Goal: Task Accomplishment & Management: Use online tool/utility

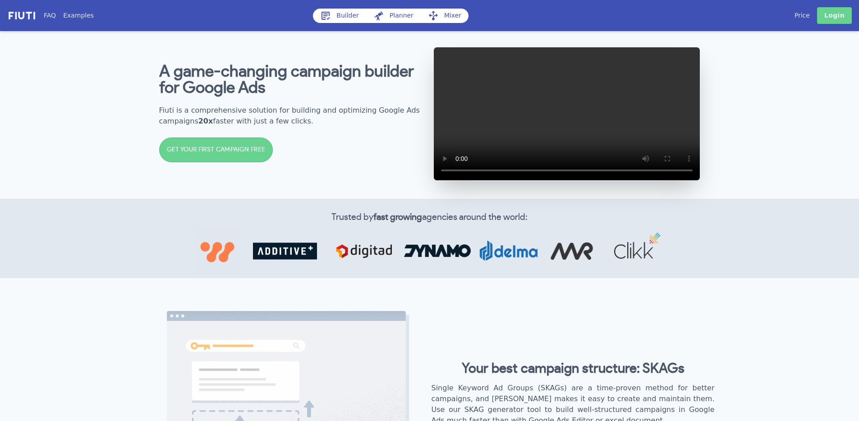
click at [841, 8] on link "Login" at bounding box center [834, 15] width 35 height 17
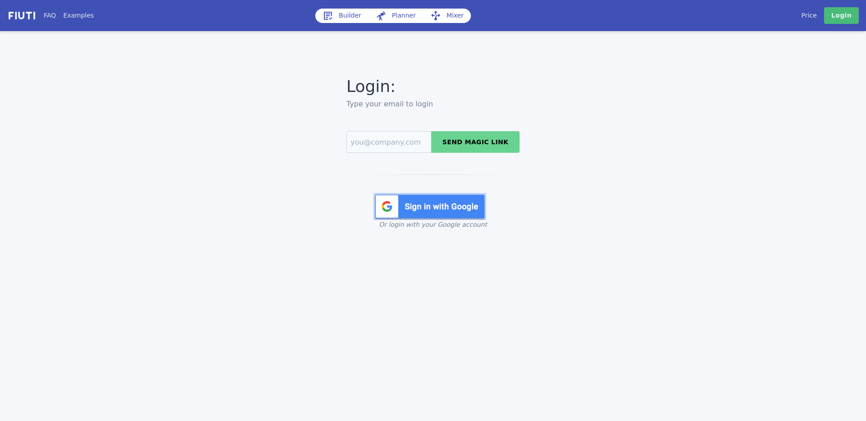
click at [455, 205] on img at bounding box center [429, 206] width 113 height 27
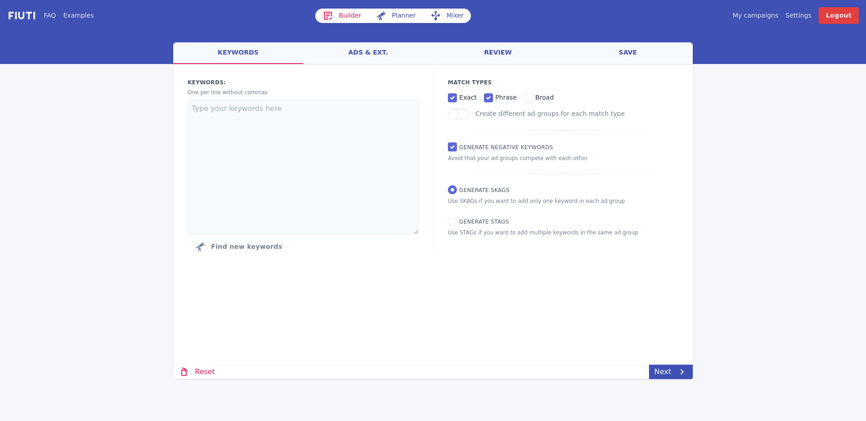
click at [473, 222] on span "Generate STAGs" at bounding box center [484, 222] width 50 height 6
click at [457, 222] on input "Generate STAGs" at bounding box center [452, 221] width 9 height 9
radio input "true"
radio input "false"
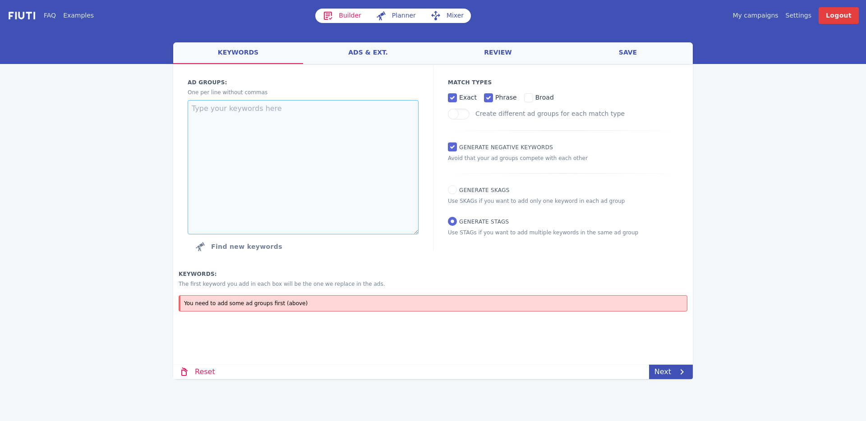
click at [353, 151] on textarea at bounding box center [303, 167] width 231 height 134
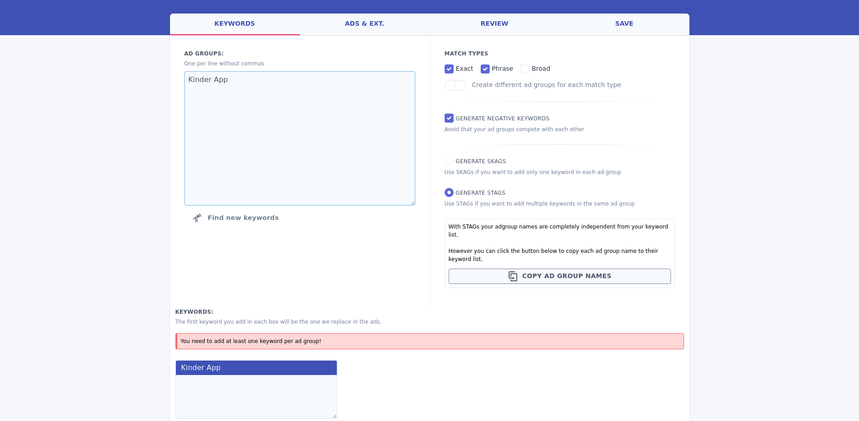
scroll to position [63, 0]
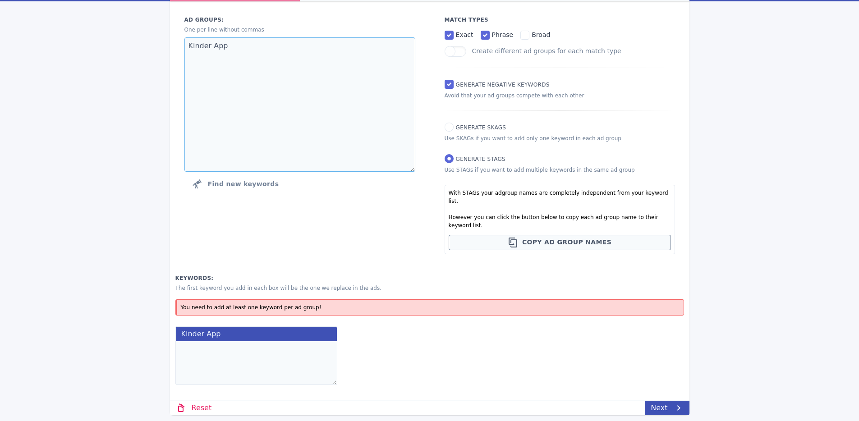
type textarea "Kinder App"
click at [212, 348] on textarea at bounding box center [256, 363] width 162 height 44
paste textarea "kinder app apps für kleinkinder beste kleinkinder apps kinderspiele apps sinnvo…"
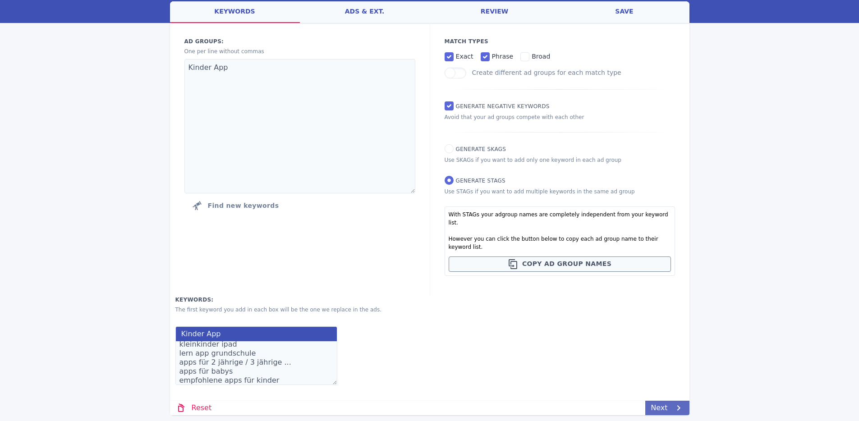
type textarea "kinder app apps für kleinkinder beste kleinkinder apps kinderspiele apps sinnvo…"
click at [669, 406] on link "Next" at bounding box center [667, 408] width 44 height 14
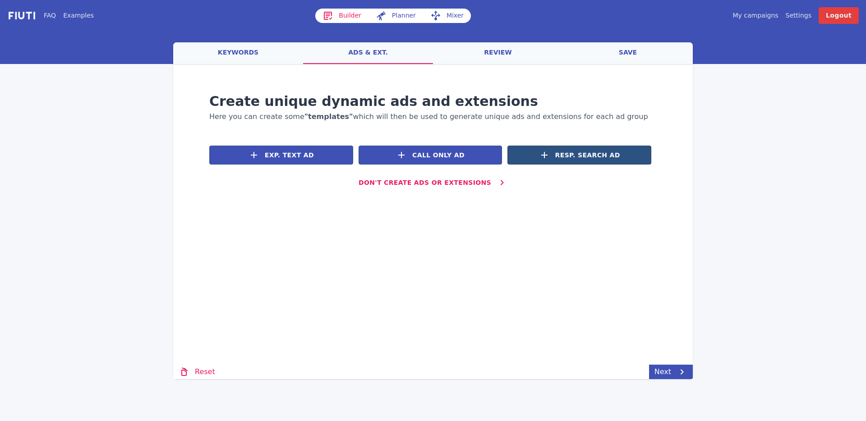
click at [606, 159] on span "Resp. Search Ad" at bounding box center [587, 155] width 65 height 9
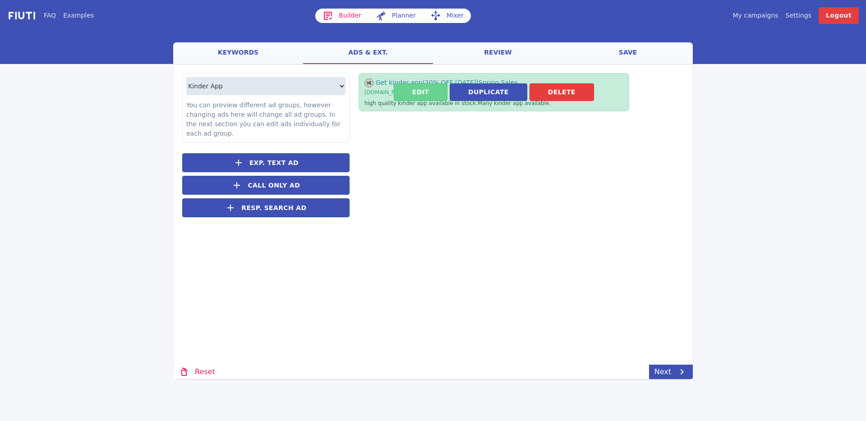
click at [412, 92] on button "Edit" at bounding box center [421, 92] width 54 height 18
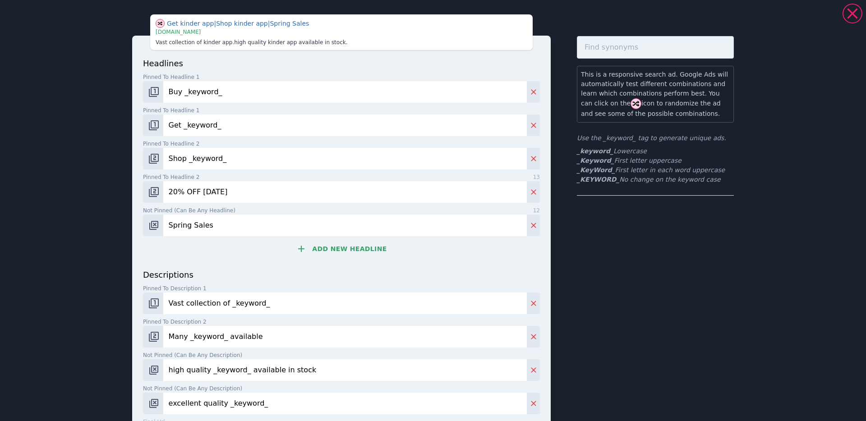
click at [232, 89] on input "Buy _keyword_" at bounding box center [344, 92] width 363 height 22
click at [252, 92] on input "TrustMyApps Kinder App berater" at bounding box center [344, 92] width 363 height 22
type input "TrustMyApps Kinder App Berater"
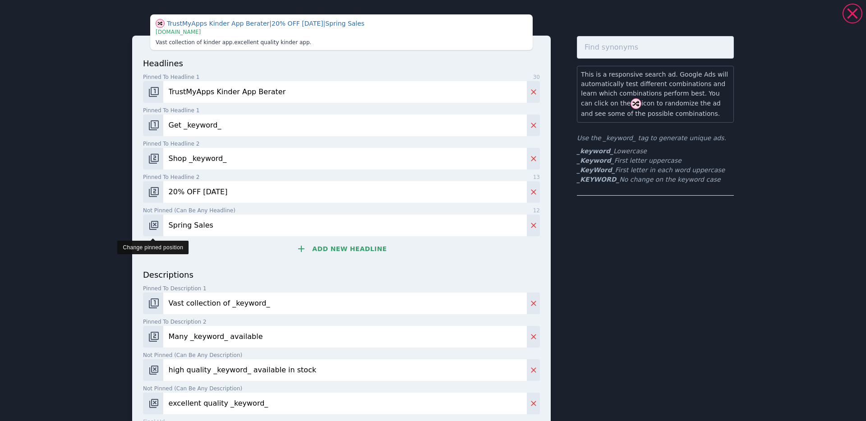
click at [148, 225] on img "Change pinned position" at bounding box center [153, 225] width 11 height 11
click at [150, 225] on img "Change pinned position" at bounding box center [153, 225] width 11 height 11
click at [150, 230] on img "Change pinned position" at bounding box center [153, 225] width 11 height 11
click at [330, 249] on button "Add new headline" at bounding box center [341, 249] width 397 height 18
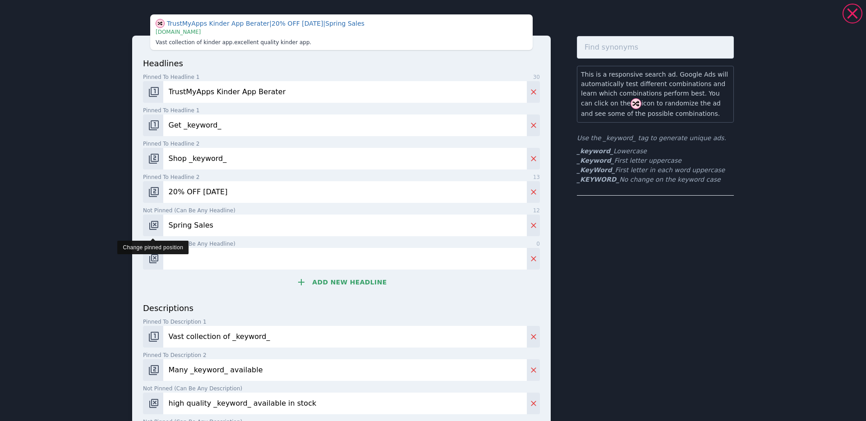
click at [154, 224] on img "Change pinned position" at bounding box center [153, 225] width 11 height 11
click at [151, 256] on img "Change pinned position" at bounding box center [153, 258] width 11 height 11
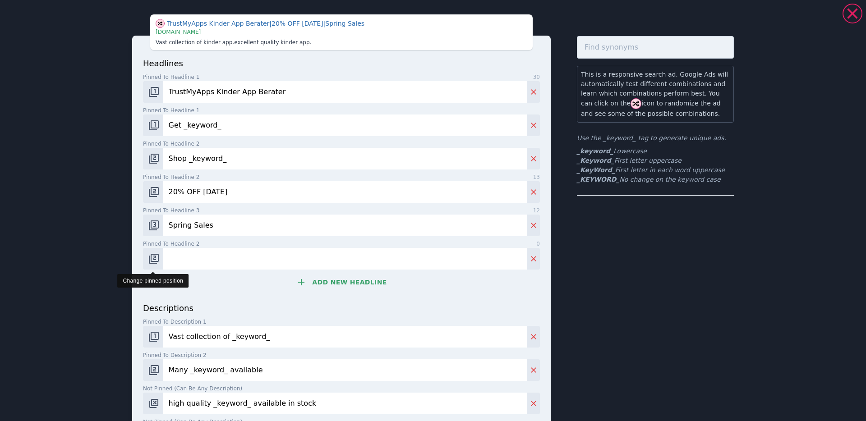
click at [151, 256] on img "Change pinned position" at bounding box center [153, 258] width 11 height 11
click at [224, 232] on input "Spring Sales" at bounding box center [344, 226] width 363 height 22
type input "Jetzt Anmelden"
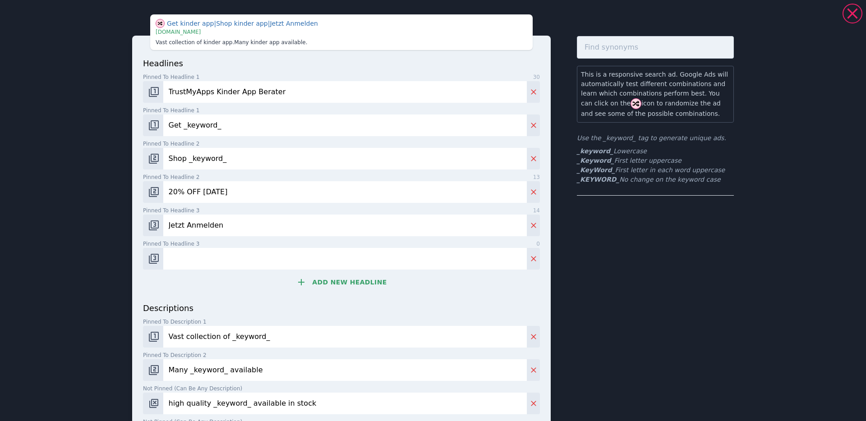
click at [305, 266] on input "Pinned to headline 3 0" at bounding box center [344, 259] width 363 height 22
click at [212, 260] on input "Hol Dir Top-3 Kinder Apps" at bounding box center [344, 259] width 363 height 22
type input "Hol Dir Top-3 Lern Kinder Apps"
click at [238, 128] on input "Get _keyword_" at bounding box center [344, 126] width 363 height 22
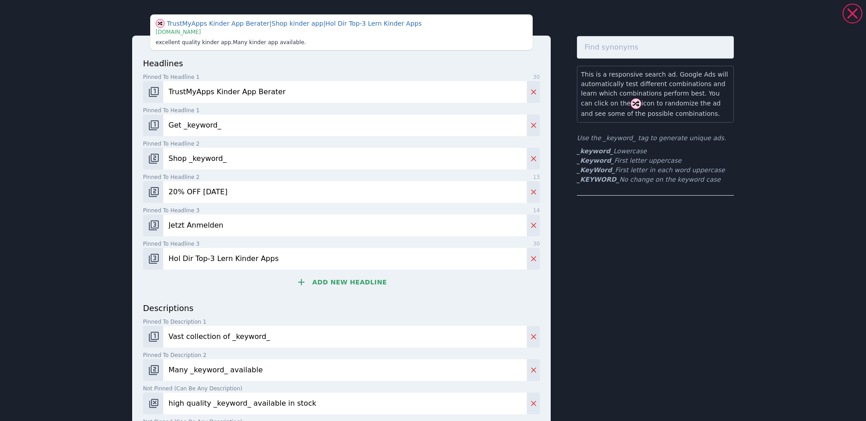
click at [238, 128] on input "Get _keyword_" at bounding box center [344, 126] width 363 height 22
click at [263, 125] on input "Get _keyword_" at bounding box center [344, 126] width 363 height 22
type input "S"
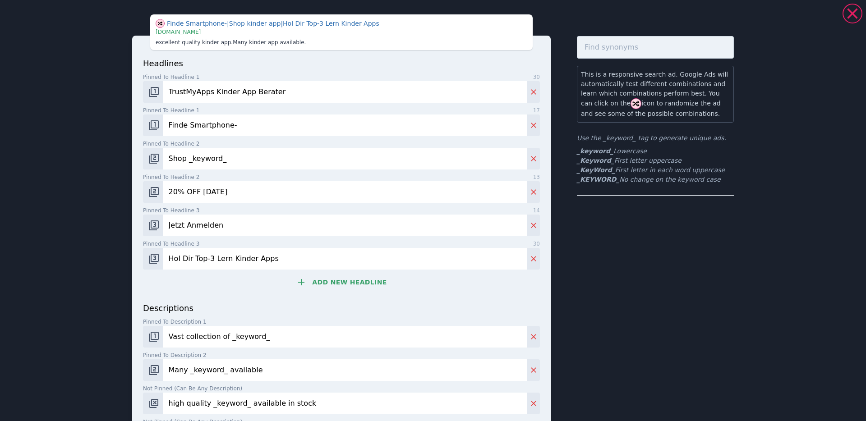
click at [185, 125] on input "Finde Smartphone-" at bounding box center [344, 126] width 363 height 22
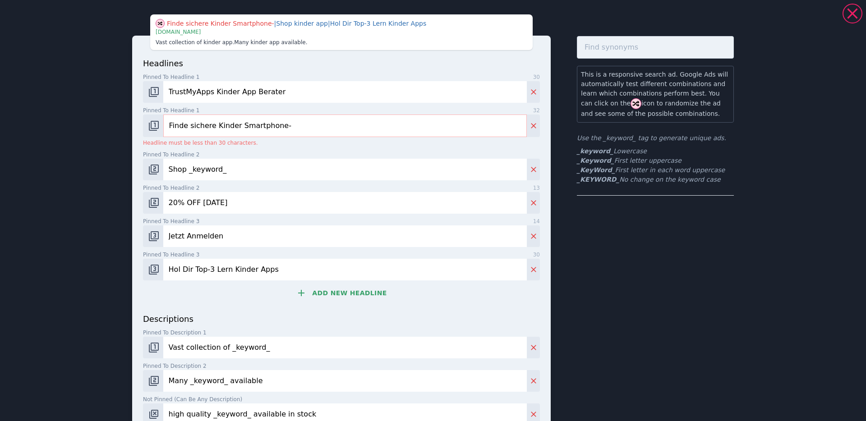
drag, startPoint x: 304, startPoint y: 129, endPoint x: 234, endPoint y: 127, distance: 70.4
click at [234, 127] on input "Finde sichere Kinder Smartphone-" at bounding box center [344, 126] width 363 height 23
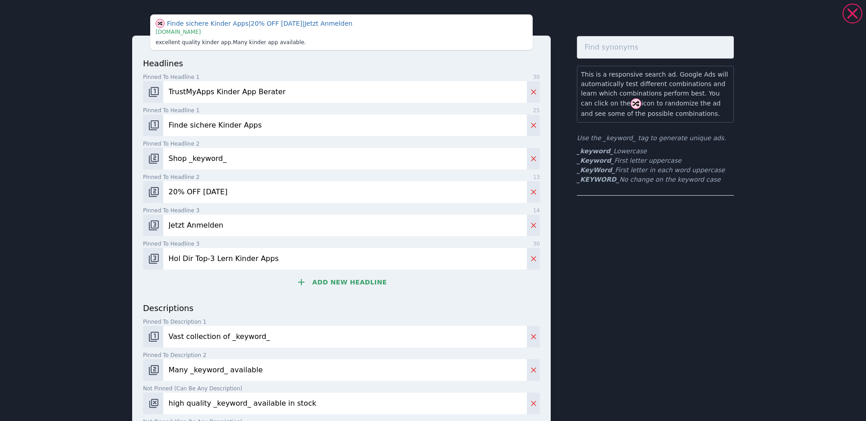
drag, startPoint x: 211, startPoint y: 124, endPoint x: 185, endPoint y: 125, distance: 26.2
click at [185, 125] on input "Finde sichere Kinder Apps" at bounding box center [344, 126] width 363 height 22
click at [240, 124] on input "Finde Kinder Apps" at bounding box center [344, 126] width 363 height 22
type input "Finde Kinder Apps Smartphone"
click at [233, 170] on div "headlines Pinned to headline 1 30 TrustMyApps Kinder App Berater Pinned to head…" at bounding box center [341, 179] width 397 height 245
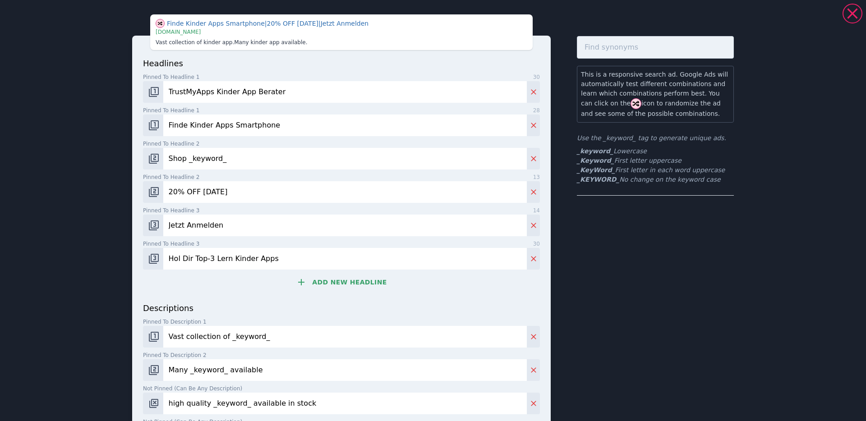
drag, startPoint x: 216, startPoint y: 159, endPoint x: 132, endPoint y: 156, distance: 83.9
click at [132, 156] on div "headlines Pinned to headline 1 30 TrustMyApps Kinder App Berater Pinned to head…" at bounding box center [341, 261] width 418 height 451
click at [354, 193] on input "20% OFF Today" at bounding box center [344, 192] width 363 height 22
drag, startPoint x: 300, startPoint y: 192, endPoint x: 133, endPoint y: 185, distance: 166.9
click at [145, 185] on div "20% OFF Today" at bounding box center [341, 192] width 397 height 22
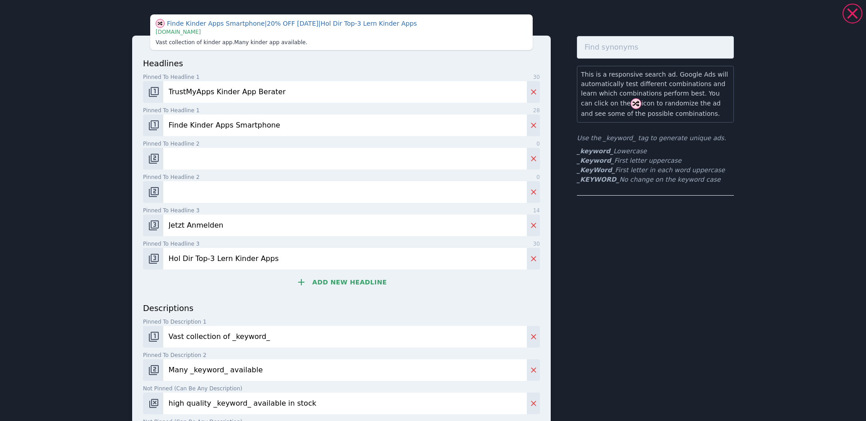
click at [198, 157] on input "Pinned to headline 2 0" at bounding box center [344, 159] width 363 height 22
type input "100% Wissenschaftlich"
click at [338, 192] on input "Pinned to headline 2 0" at bounding box center [344, 192] width 363 height 22
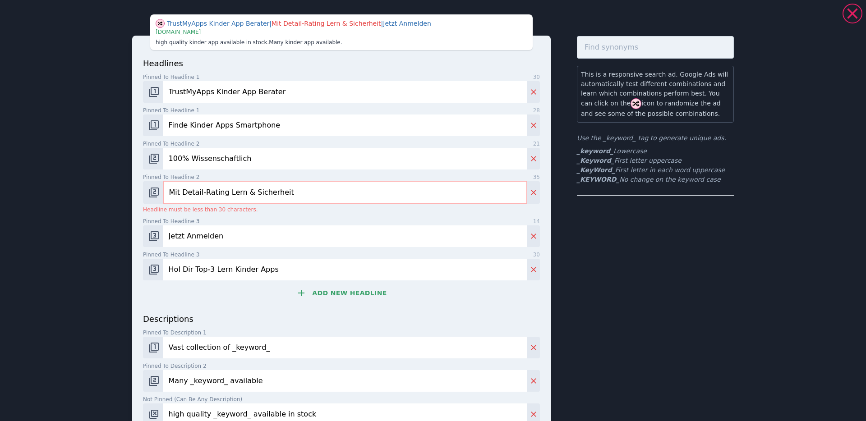
drag, startPoint x: 201, startPoint y: 194, endPoint x: 179, endPoint y: 193, distance: 21.6
click at [179, 193] on input "Mit Detail-Rating Lern & Sicherheit" at bounding box center [344, 192] width 363 height 23
click at [178, 193] on input "Mit Detail-Rating Lern & Sicherheit" at bounding box center [344, 192] width 363 height 23
drag, startPoint x: 297, startPoint y: 193, endPoint x: 223, endPoint y: 193, distance: 74.4
click at [223, 193] on input "Mit Detail-Rating Lern & Sicherheit" at bounding box center [344, 192] width 363 height 23
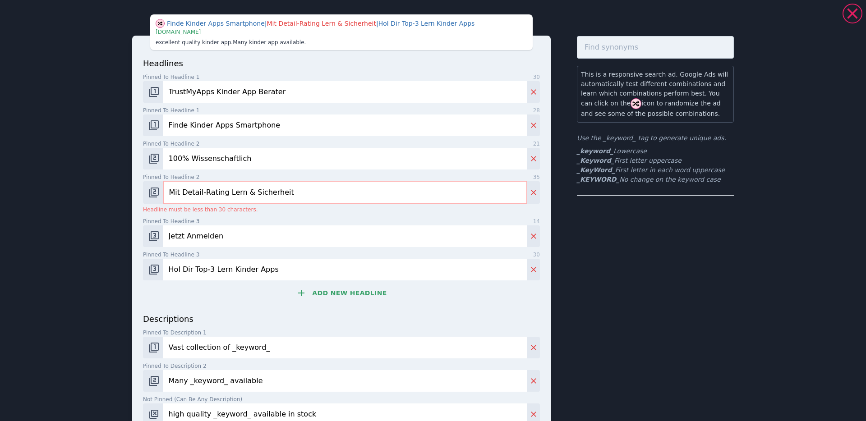
drag, startPoint x: 179, startPoint y: 193, endPoint x: 170, endPoint y: 197, distance: 9.7
click at [144, 193] on div "Mit Detail-Rating Lern & Sicherheit" at bounding box center [341, 192] width 397 height 23
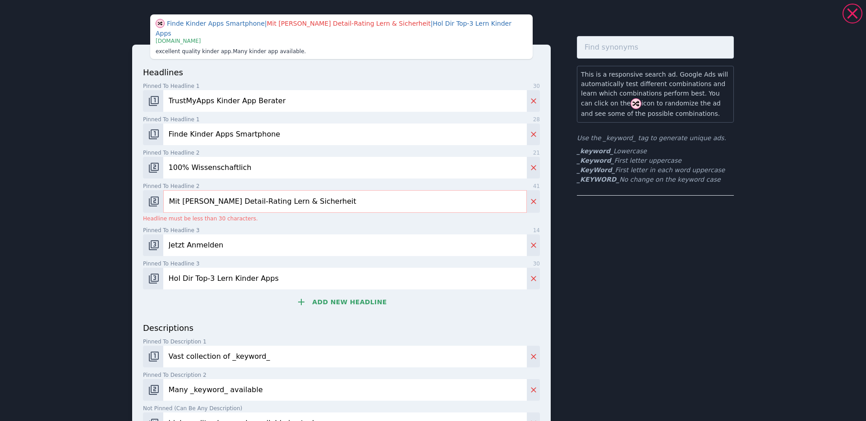
drag, startPoint x: 229, startPoint y: 191, endPoint x: 215, endPoint y: 191, distance: 14.0
click at [215, 191] on input "Mit Allen Detail-Rating Lern & Sicherheit" at bounding box center [344, 201] width 363 height 23
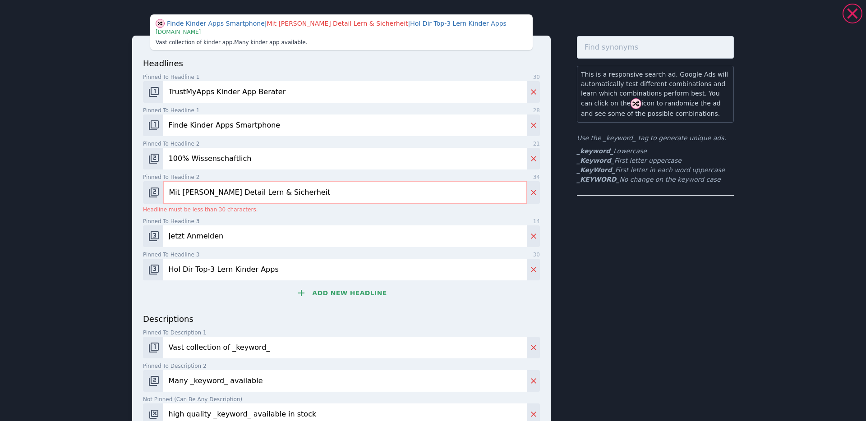
drag, startPoint x: 304, startPoint y: 193, endPoint x: 298, endPoint y: 195, distance: 7.0
click at [304, 193] on input "Mit Allen Detail Lern & Sicherheit" at bounding box center [344, 192] width 363 height 23
drag, startPoint x: 253, startPoint y: 195, endPoint x: 241, endPoint y: 195, distance: 12.2
click at [241, 195] on input "Mit Allen Detail Lern & Sicherheit" at bounding box center [344, 192] width 363 height 23
click at [305, 197] on input "Mit Allen Detail Lern & Sicherheit" at bounding box center [344, 192] width 363 height 23
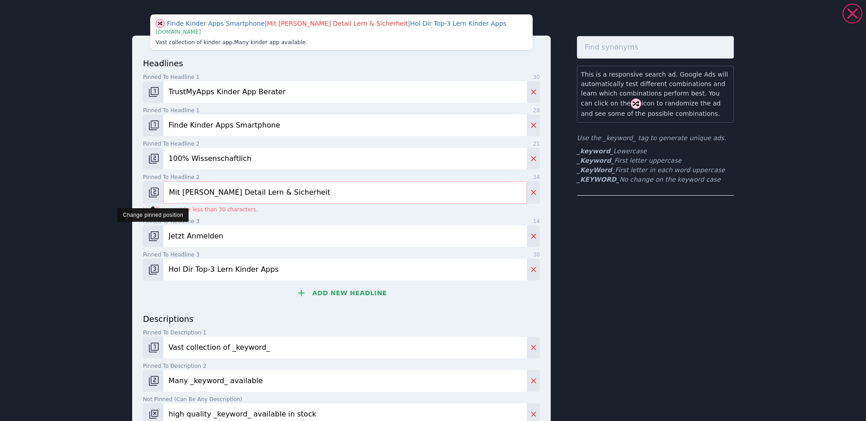
drag, startPoint x: 196, startPoint y: 193, endPoint x: 140, endPoint y: 191, distance: 55.9
click at [144, 191] on div "Mit Allen Detail Lern & Sicherheit" at bounding box center [341, 192] width 397 height 23
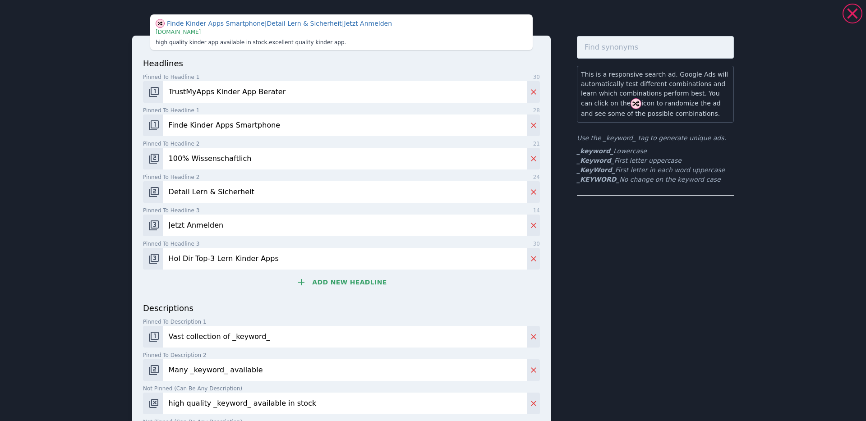
click at [183, 193] on input "Detail Lern & Sicherheit" at bounding box center [344, 192] width 363 height 22
drag, startPoint x: 213, startPoint y: 193, endPoint x: 200, endPoint y: 194, distance: 13.1
click at [200, 194] on input "Details zu Lern & Sicherheit" at bounding box center [344, 192] width 363 height 22
click at [185, 192] on input "Details zu Lern & Sicherheit" at bounding box center [344, 192] width 363 height 22
drag, startPoint x: 188, startPoint y: 192, endPoint x: 163, endPoint y: 191, distance: 24.4
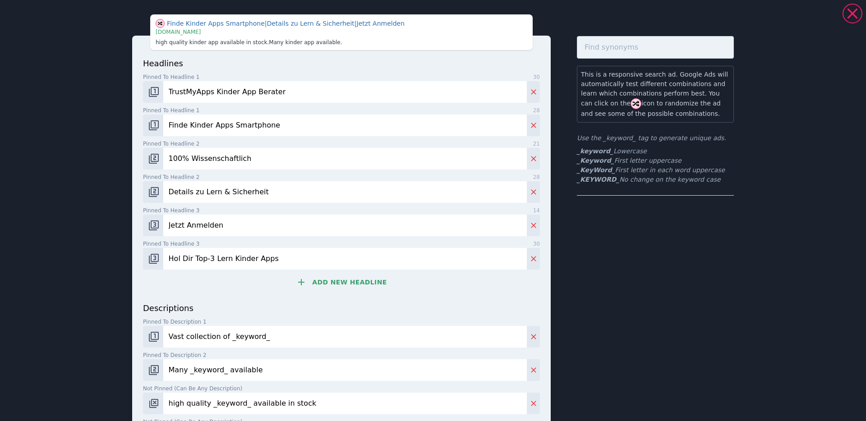
click at [163, 191] on input "Details zu Lern & Sicherheit" at bounding box center [344, 192] width 363 height 22
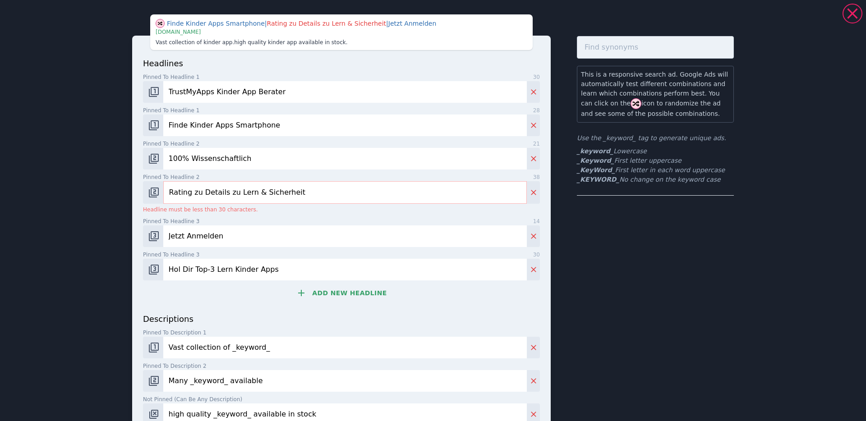
drag, startPoint x: 299, startPoint y: 191, endPoint x: 256, endPoint y: 194, distance: 43.8
click at [256, 194] on input "Rating zu Details zu Lern & Sicherheit" at bounding box center [344, 192] width 363 height 23
click at [168, 193] on input "Rating zu Details zu Lern & Schutz" at bounding box center [344, 192] width 363 height 23
click at [206, 195] on input "Detail Rating zu Details zu Lern & Schutz" at bounding box center [344, 192] width 363 height 23
drag, startPoint x: 243, startPoint y: 193, endPoint x: 210, endPoint y: 193, distance: 33.8
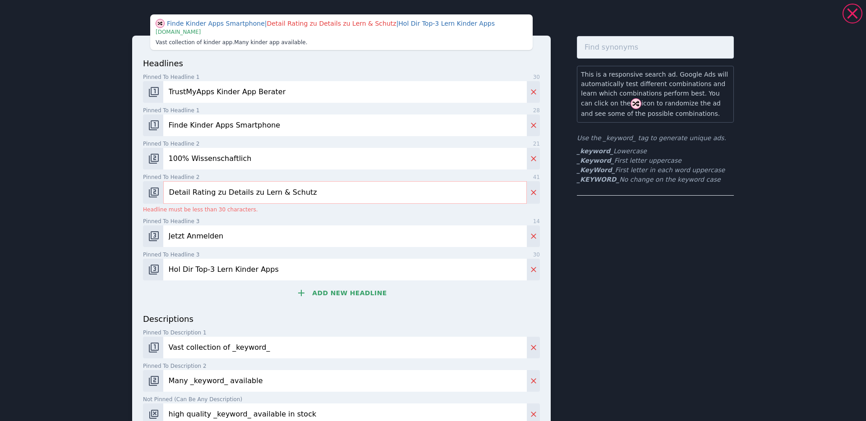
click at [210, 193] on input "Detail Rating zu Details zu Lern & Schutz" at bounding box center [344, 192] width 363 height 23
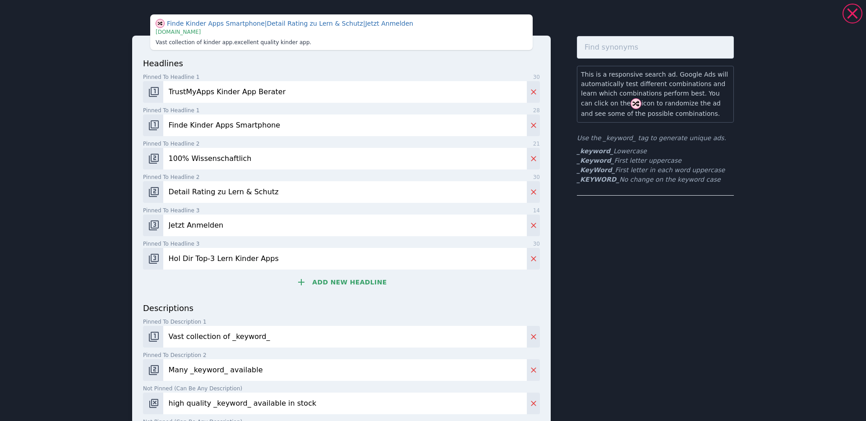
click at [132, 193] on div "headlines Pinned to headline 1 30 TrustMyApps Kinder App Berater Pinned to head…" at bounding box center [341, 261] width 418 height 451
drag, startPoint x: 218, startPoint y: 192, endPoint x: 207, endPoint y: 193, distance: 10.9
click at [207, 193] on input "Detail Rating zu Lern & Schutz" at bounding box center [344, 192] width 363 height 22
drag, startPoint x: 216, startPoint y: 193, endPoint x: 208, endPoint y: 193, distance: 8.6
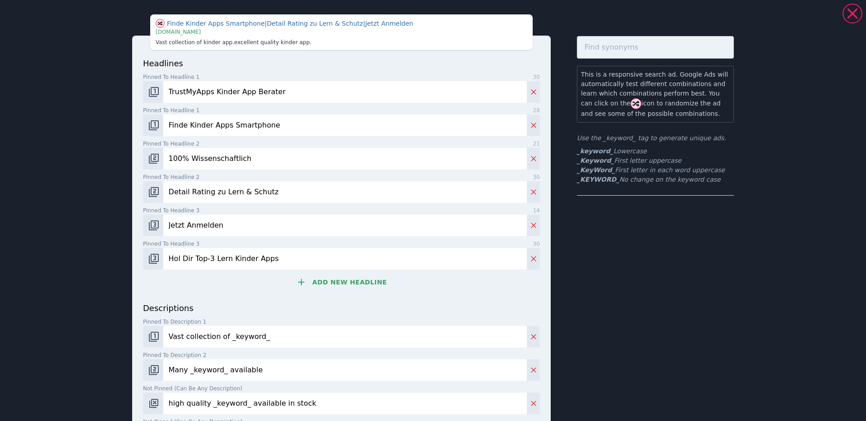
click at [208, 193] on input "Detail Rating zu Lern & Schutz" at bounding box center [344, 192] width 363 height 22
click at [224, 193] on input "Detail Rating Lern & Schutz" at bounding box center [344, 192] width 363 height 22
click at [210, 194] on input "Detail Rating Lern & Schutz" at bounding box center [344, 192] width 363 height 22
drag, startPoint x: 222, startPoint y: 193, endPoint x: 210, endPoint y: 192, distance: 12.7
click at [210, 192] on input "Detail Rating Lern & Schutz" at bounding box center [344, 192] width 363 height 22
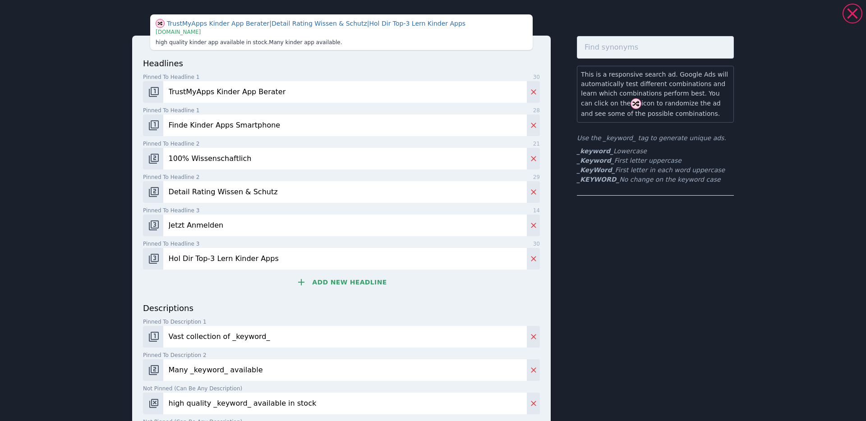
type input "Detail Rating Wissen & Schutz"
click at [134, 183] on div "headlines Pinned to headline 1 30 TrustMyApps Kinder App Berater Pinned to head…" at bounding box center [341, 261] width 418 height 451
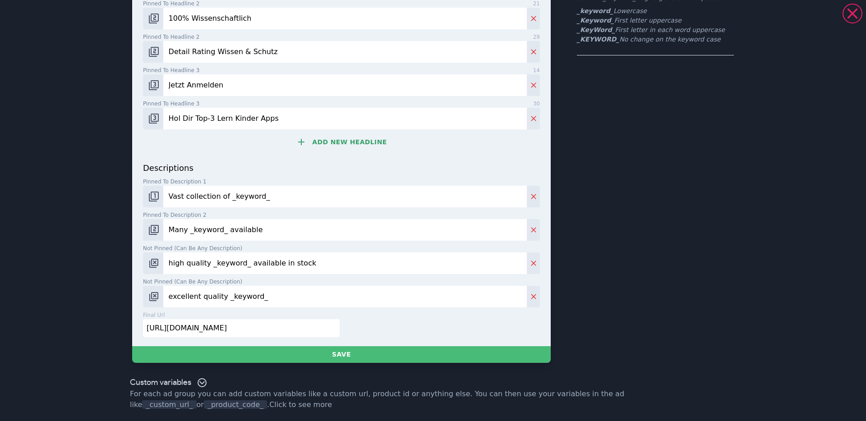
drag, startPoint x: 293, startPoint y: 199, endPoint x: 94, endPoint y: 190, distance: 199.0
click at [97, 190] on div "TrustMyApps Kinder App Berater | Detail Rating Wissen & Schutz | Hol Dir Top-3 …" at bounding box center [433, 210] width 866 height 421
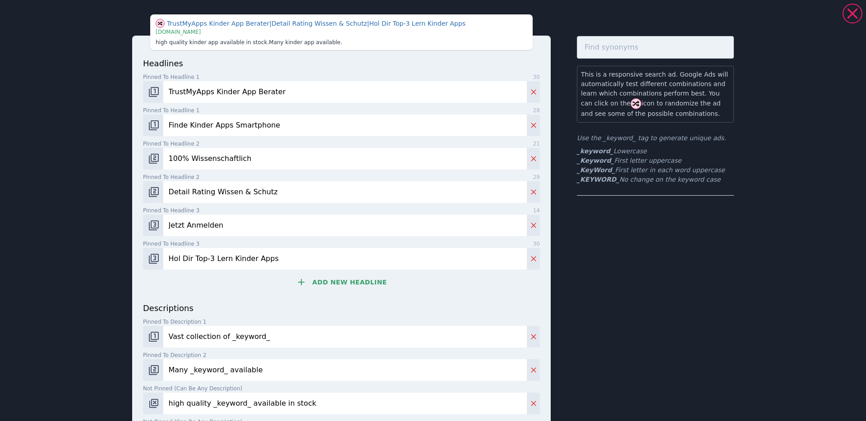
drag, startPoint x: 209, startPoint y: 92, endPoint x: 128, endPoint y: 91, distance: 81.6
click at [128, 90] on div "TrustMyApps Kinder App Berater | Detail Rating Wissen & Schutz | Hol Dir Top-3 …" at bounding box center [432, 259] width 649 height 510
click at [221, 340] on input "Vast collection of _keyword_" at bounding box center [344, 337] width 363 height 22
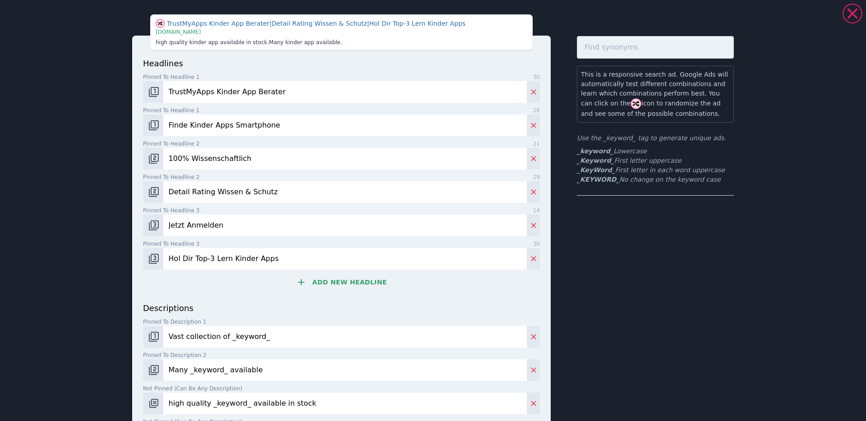
paste input "TrustMyApps"
click at [166, 337] on input "TrustMyApps" at bounding box center [344, 337] width 363 height 22
click at [324, 337] on input "Dein Berater für Kinder-Apps: TrustMyApps" at bounding box center [344, 337] width 363 height 22
click at [312, 338] on input "Dein Berater für Kinder-Apps: TrustMyApps. Empfehlungen für Dein Kind" at bounding box center [344, 337] width 363 height 22
click at [477, 335] on input "Dein Berater für Kinder-Apps: TrustMyApps. Personalisierte Empfehlungen für Dei…" at bounding box center [344, 337] width 363 height 22
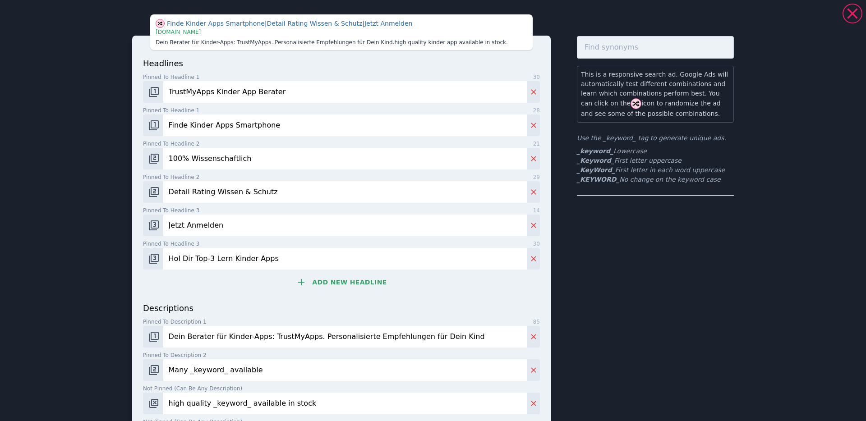
click at [361, 338] on input "Dein Berater für Kinder-Apps: TrustMyApps. Personalisierte Empfehlungen für Dei…" at bounding box center [344, 337] width 363 height 22
click at [493, 337] on input "Dein Berater für Kinder-Apps: TrustMyApps. Personalisierte App-Empfehlungen für…" at bounding box center [344, 337] width 363 height 22
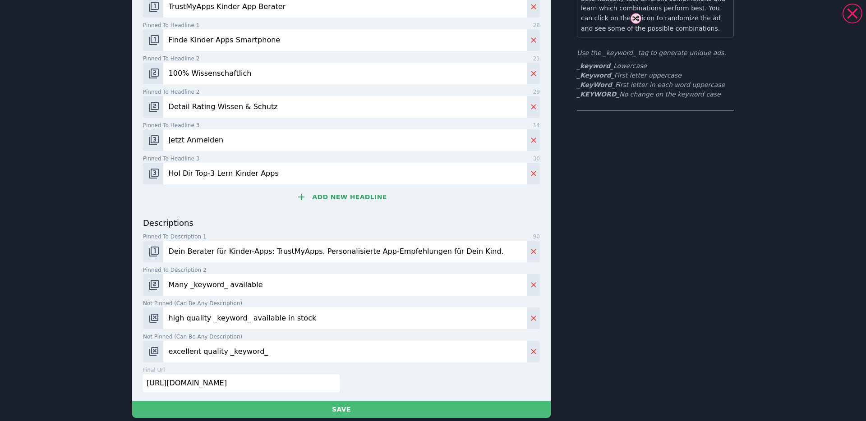
scroll to position [140, 0]
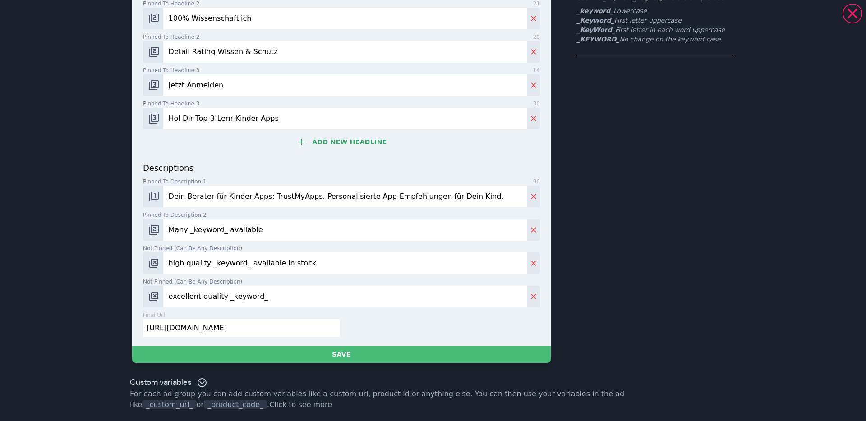
type input "Dein Berater für Kinder-Apps: TrustMyApps. Personalisierte App-Empfehlungen für…"
drag, startPoint x: 251, startPoint y: 230, endPoint x: 141, endPoint y: 234, distance: 110.1
click at [97, 228] on div "TrustMyApps Kinder App Berater | Detail Rating Wissen & Schutz | Jetzt Anmelden…" at bounding box center [433, 210] width 866 height 421
type input "Schütze Dein Kind im digitalen Netz"
drag, startPoint x: 528, startPoint y: 263, endPoint x: 341, endPoint y: 244, distance: 187.6
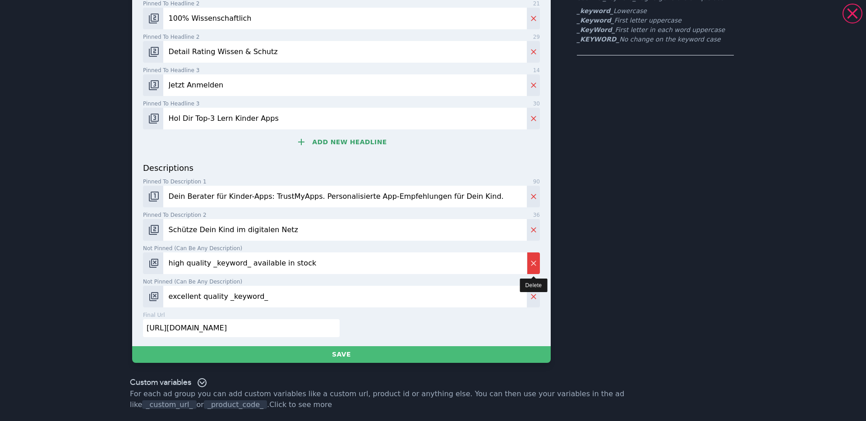
click at [529, 263] on icon "Delete" at bounding box center [533, 263] width 9 height 9
type input "excellent quality _keyword_"
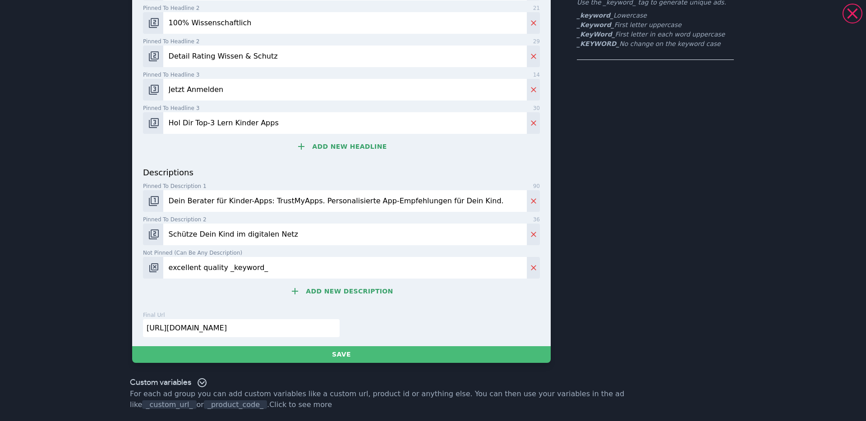
click at [327, 237] on input "Schütze Dein Kind im digitalen Netz" at bounding box center [344, 235] width 363 height 22
click at [530, 269] on icon "Delete" at bounding box center [533, 267] width 9 height 9
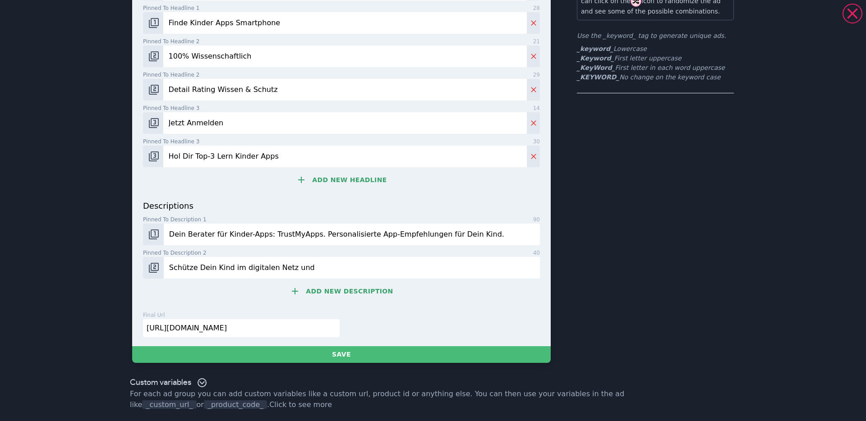
scroll to position [102, 0]
click at [355, 266] on input "Schütze Dein Kind im digitalen Netz und" at bounding box center [352, 268] width 376 height 22
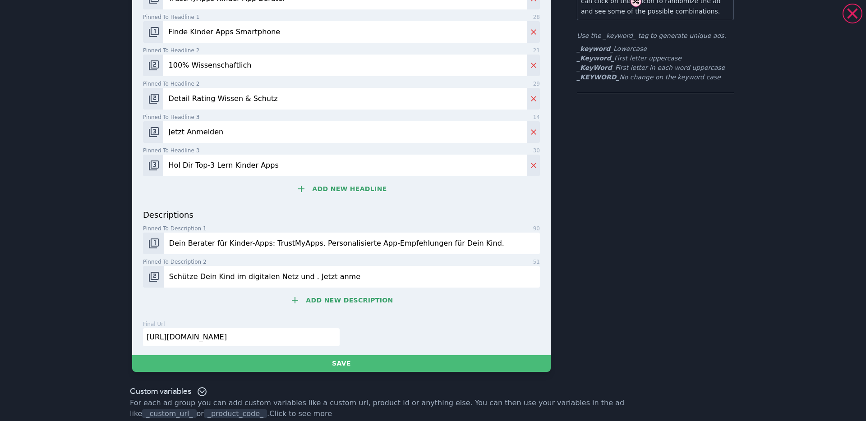
scroll to position [111, 0]
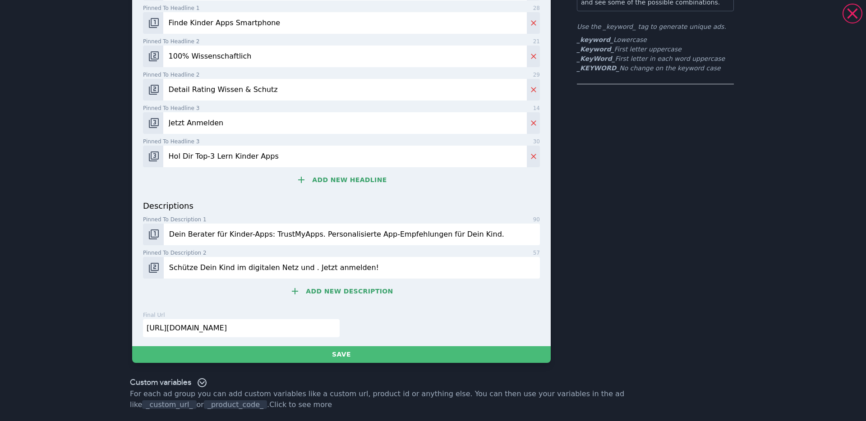
click at [299, 269] on input "Schütze Dein Kind im digitalen Netz und . Jetzt anmelden!" at bounding box center [352, 268] width 376 height 22
type input "Schütze Dein Kind im digitalen Netz ohne es zu Überwachen. Jetzt anmelden!"
click at [277, 326] on input "https://books.com/?q=_keyword_" at bounding box center [241, 328] width 197 height 18
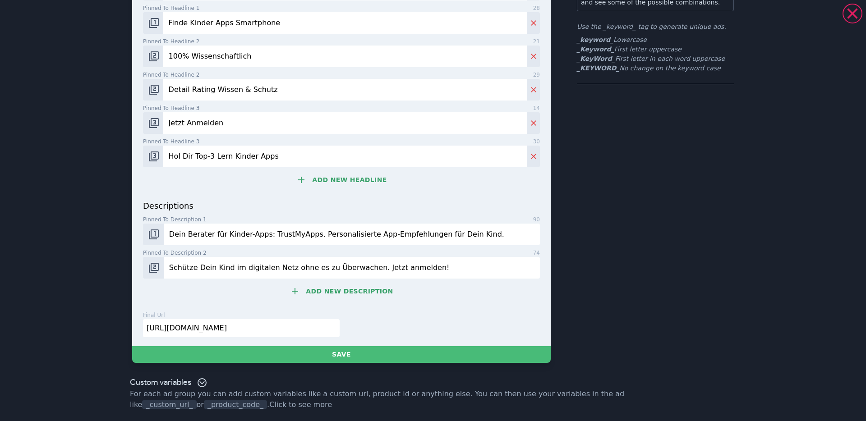
paste input "news.trustmyapps.com/start/"
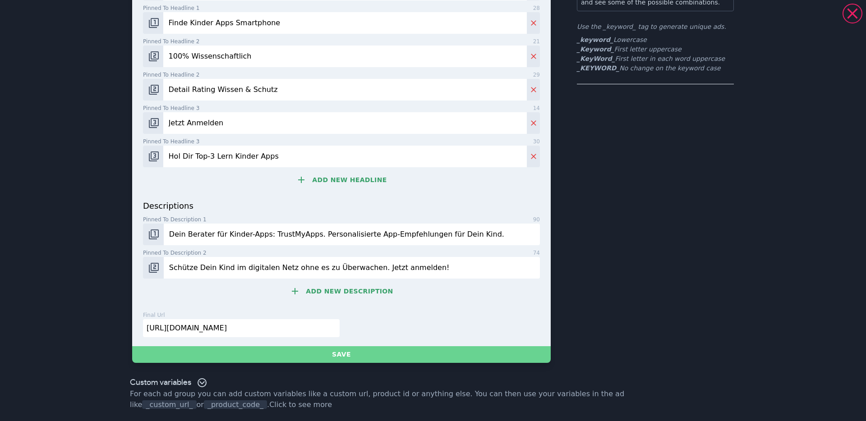
type input "https://news.trustmyapps.com/start/"
click at [409, 354] on button "Save" at bounding box center [341, 354] width 418 height 17
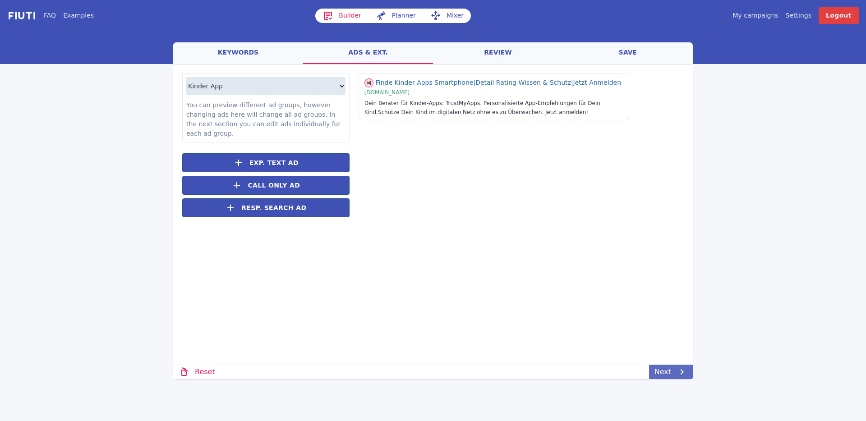
click at [678, 376] on icon at bounding box center [681, 372] width 11 height 11
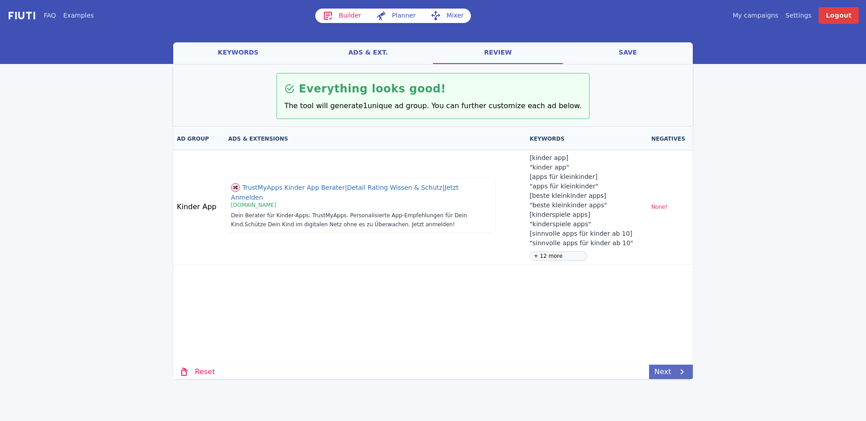
click at [667, 371] on link "Next" at bounding box center [671, 372] width 44 height 14
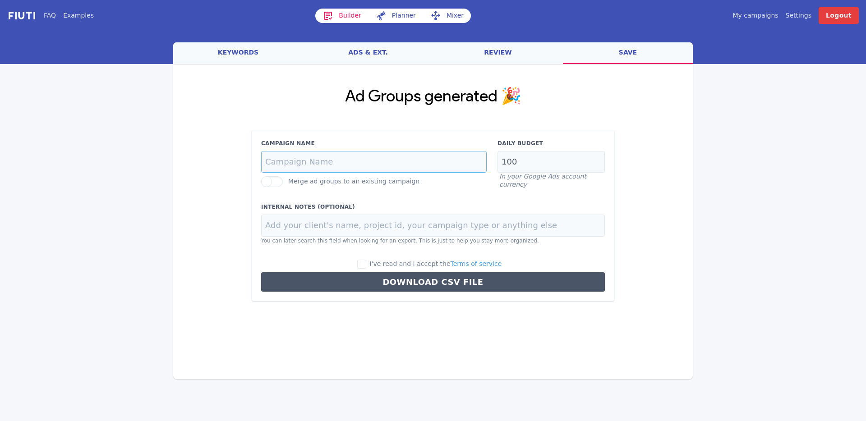
click at [367, 165] on input "Campaign Name" at bounding box center [373, 162] width 225 height 22
type input "Search | DE | Kinder Apps"
drag, startPoint x: 536, startPoint y: 159, endPoint x: 436, endPoint y: 160, distance: 99.2
click at [449, 158] on div "Campaign Name Search | DE | Kinder Apps Merge ad groups to an existing campaign…" at bounding box center [433, 164] width 354 height 50
type input "50"
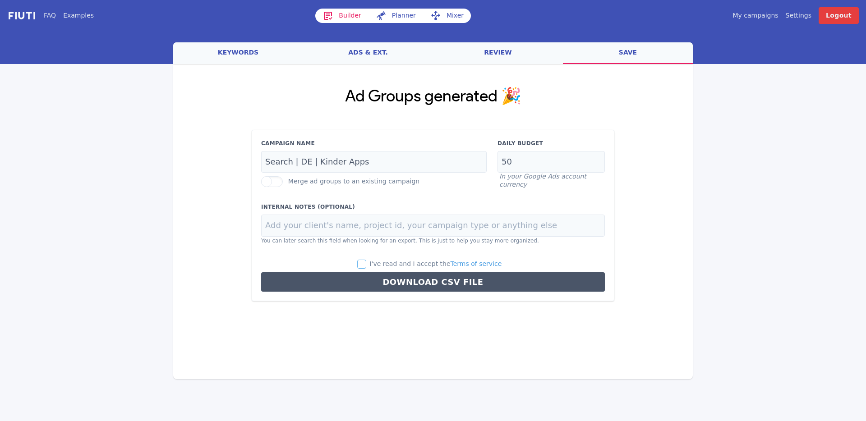
click at [366, 263] on input "I've read and I accept the Terms of service" at bounding box center [361, 264] width 9 height 9
checkbox input "true"
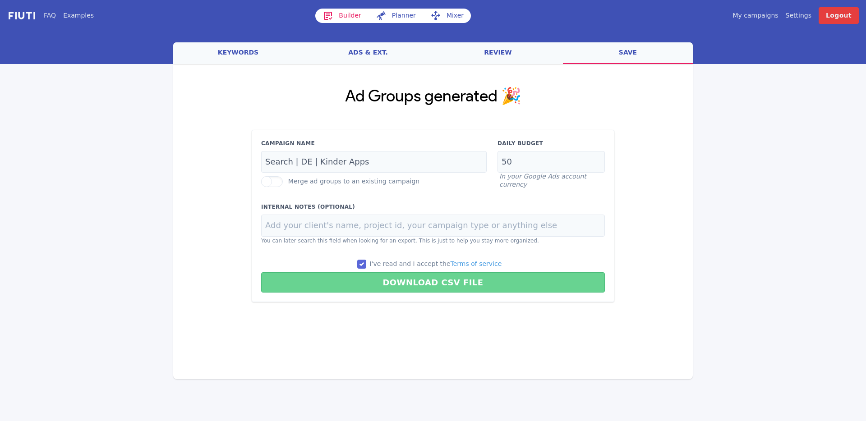
click at [411, 279] on button "Download CSV File" at bounding box center [433, 282] width 344 height 20
